Goal: Browse casually

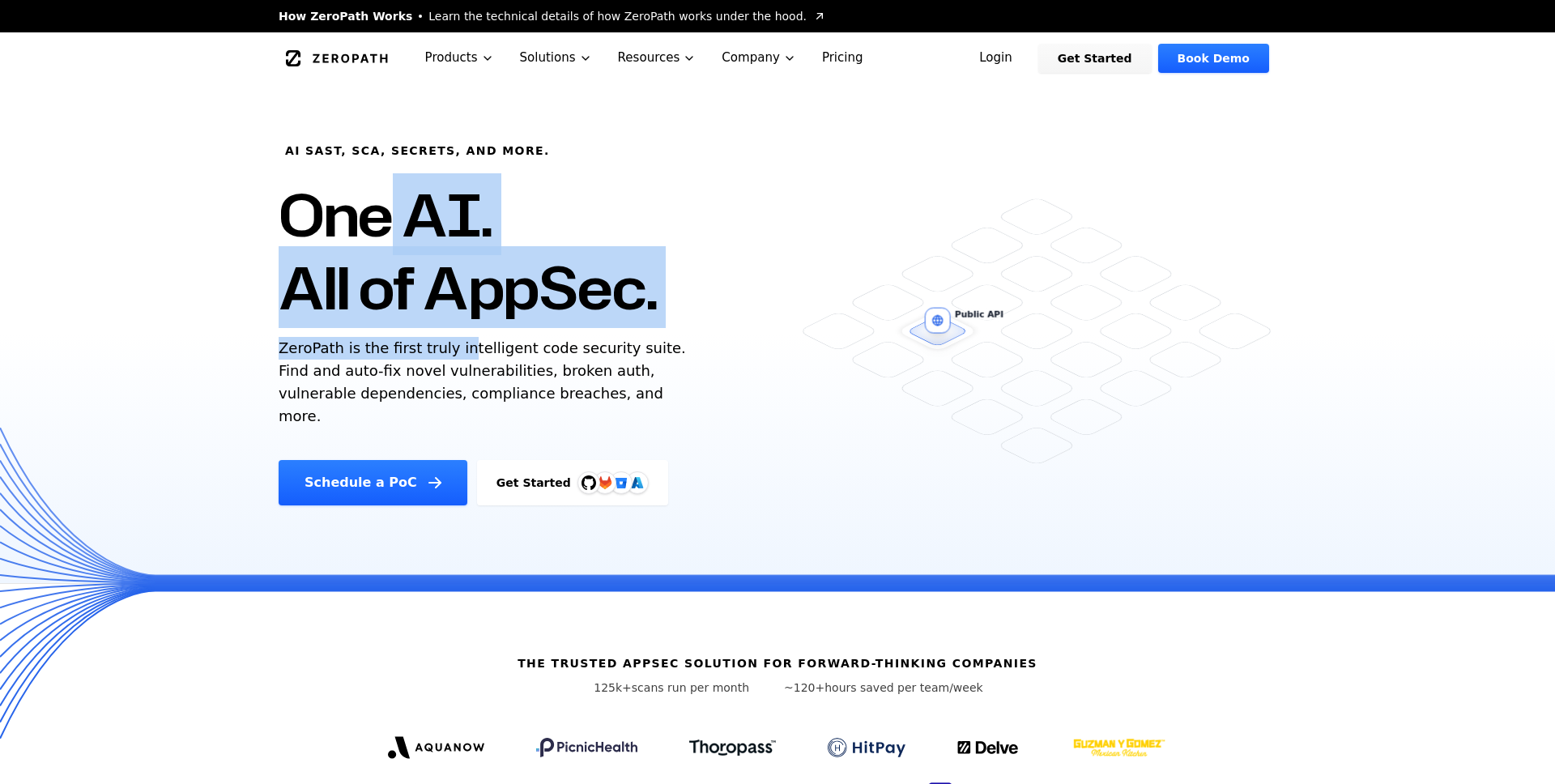
drag, startPoint x: 0, startPoint y: 0, endPoint x: 453, endPoint y: 348, distance: 571.2
click at [453, 348] on div "AI SAST, SCA, Secrets, and more. One AI. All of AppSec. ZeroPath is the first t…" at bounding box center [553, 294] width 589 height 421
click at [453, 348] on p "ZeroPath is the first truly intelligent code security suite. Find and auto-fix …" at bounding box center [485, 382] width 415 height 91
drag, startPoint x: 453, startPoint y: 348, endPoint x: 453, endPoint y: 235, distance: 113.0
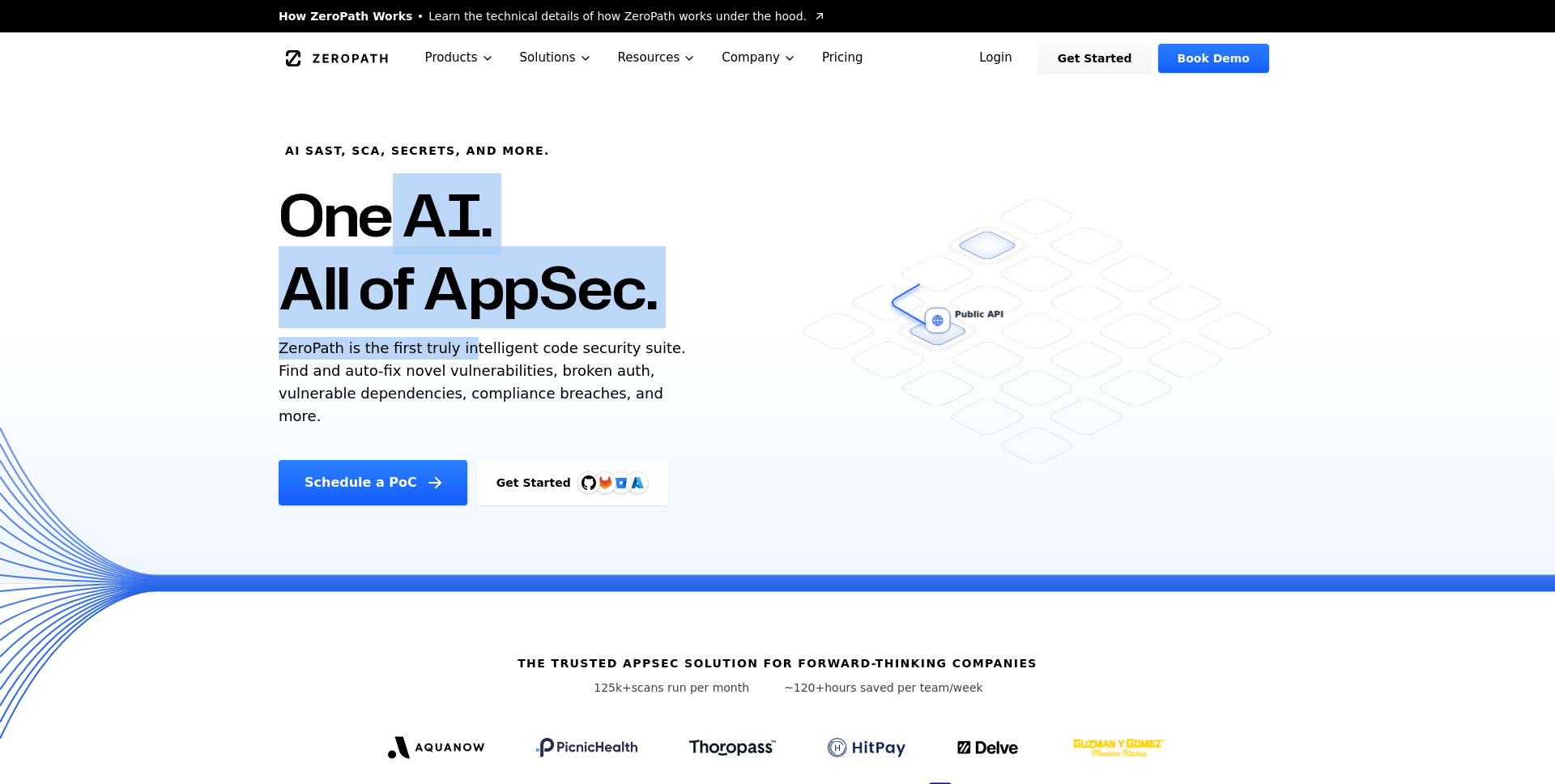
click at [453, 238] on div "AI SAST, SCA, Secrets, and more. One AI. All of AppSec. ZeroPath is the first t…" at bounding box center [553, 294] width 589 height 421
click at [453, 235] on h1 "One AI. All of AppSec." at bounding box center [467, 250] width 378 height 146
drag, startPoint x: 453, startPoint y: 235, endPoint x: 427, endPoint y: 369, distance: 136.5
click at [427, 369] on div "AI SAST, SCA, Secrets, and more. One AI. All of AppSec. ZeroPath is the first t…" at bounding box center [553, 294] width 589 height 421
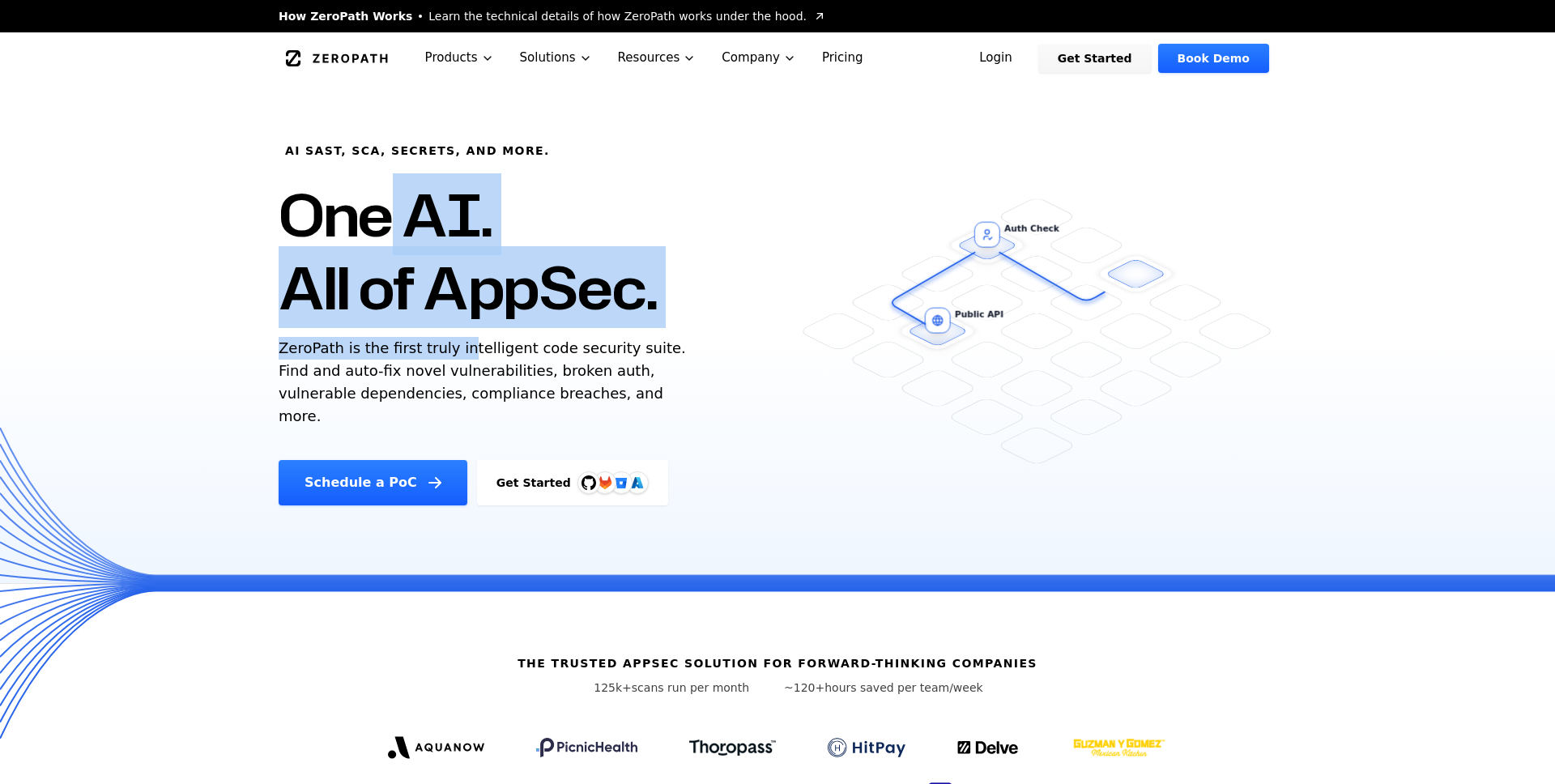
click at [427, 369] on p "ZeroPath is the first truly intelligent code security suite. Find and auto-fix …" at bounding box center [485, 382] width 415 height 91
drag, startPoint x: 427, startPoint y: 369, endPoint x: 427, endPoint y: 287, distance: 82.0
click at [427, 291] on div "AI SAST, SCA, Secrets, and more. One AI. All of AppSec. ZeroPath is the first t…" at bounding box center [553, 294] width 589 height 421
click at [427, 287] on h1 "One AI. All of AppSec." at bounding box center [467, 250] width 378 height 146
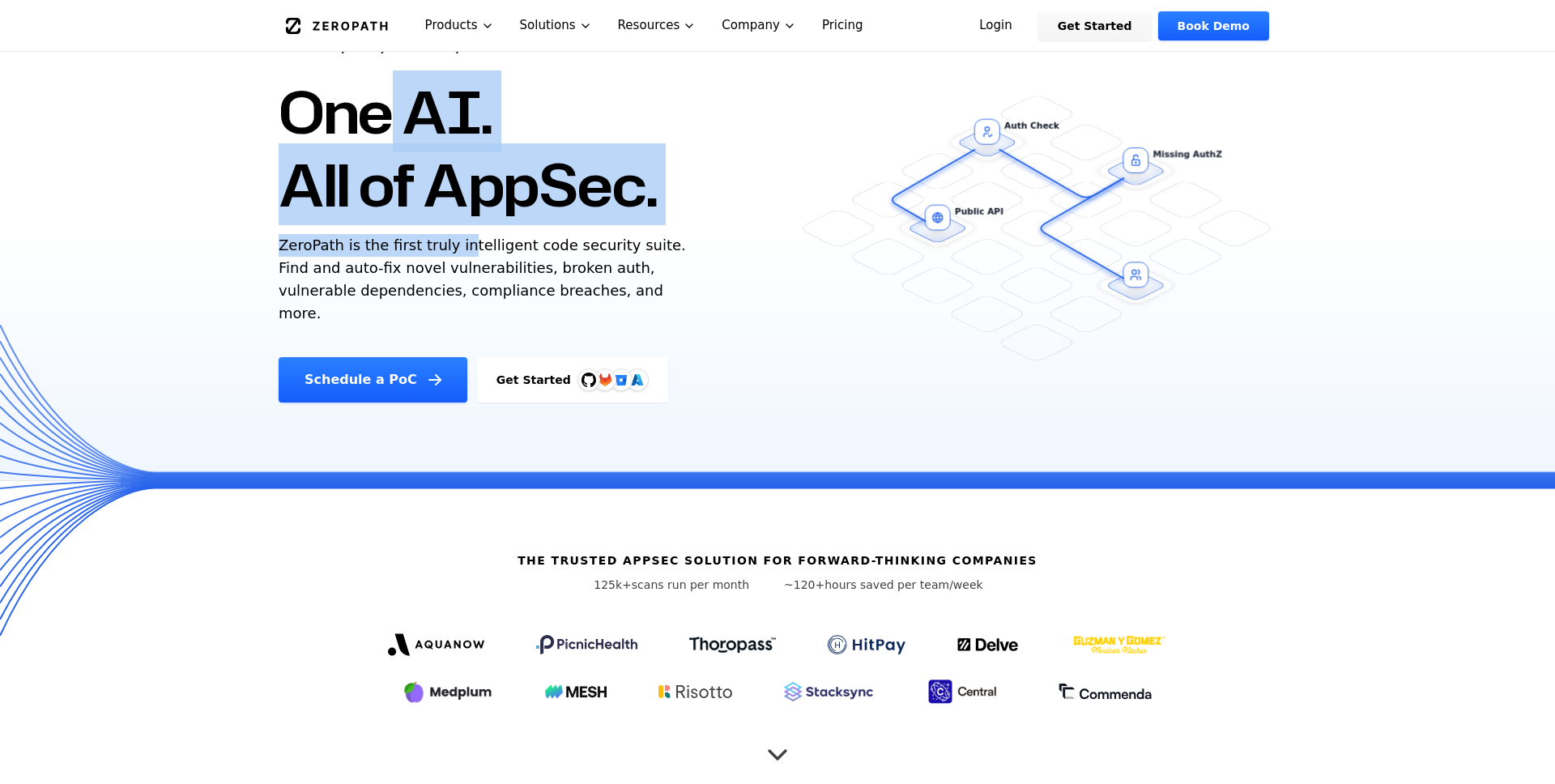
scroll to position [107, 0]
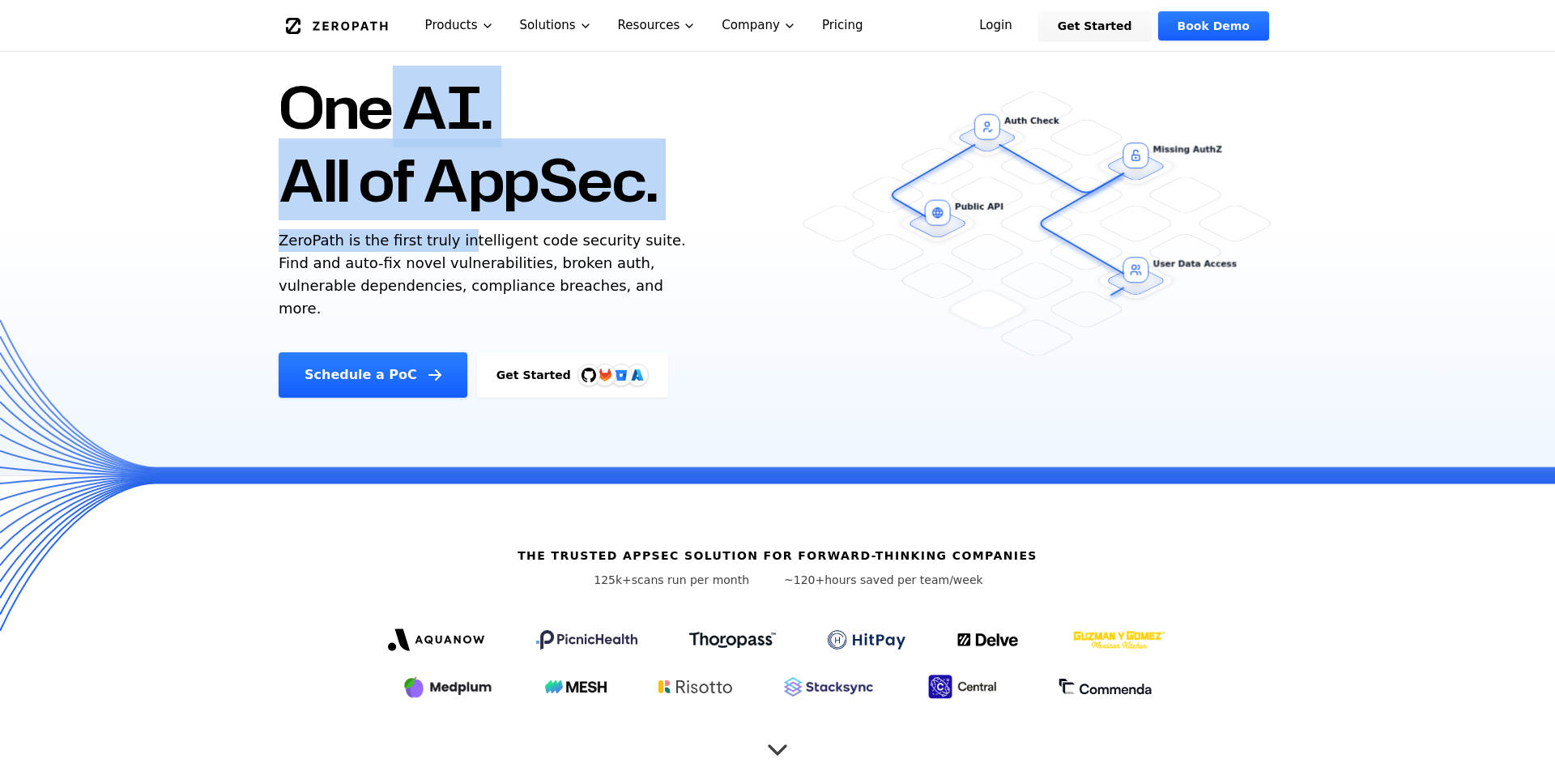
click at [482, 191] on h1 "One AI. All of AppSec." at bounding box center [467, 143] width 378 height 146
